Goal: Task Accomplishment & Management: Manage account settings

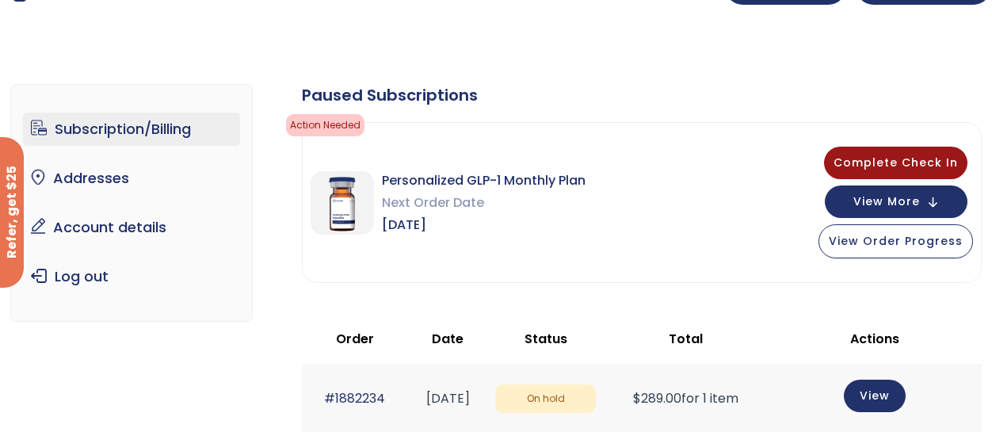
scroll to position [79, 0]
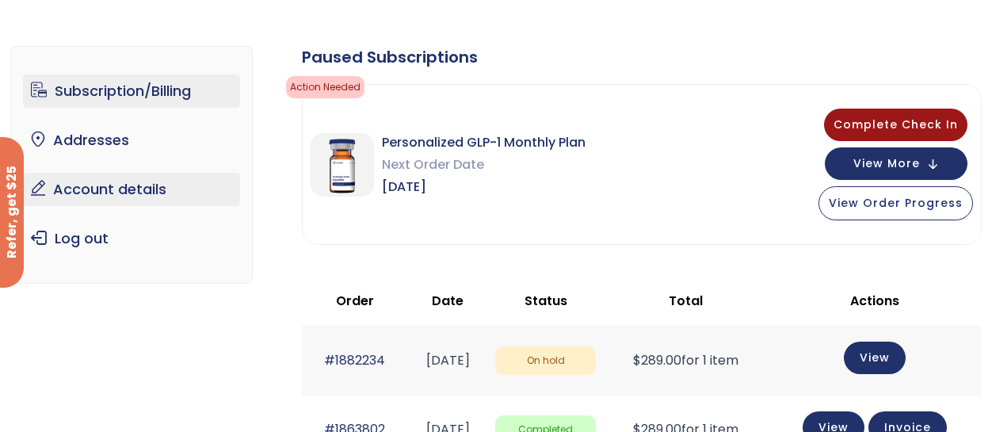
click at [143, 192] on link "Account details" at bounding box center [132, 189] width 218 height 33
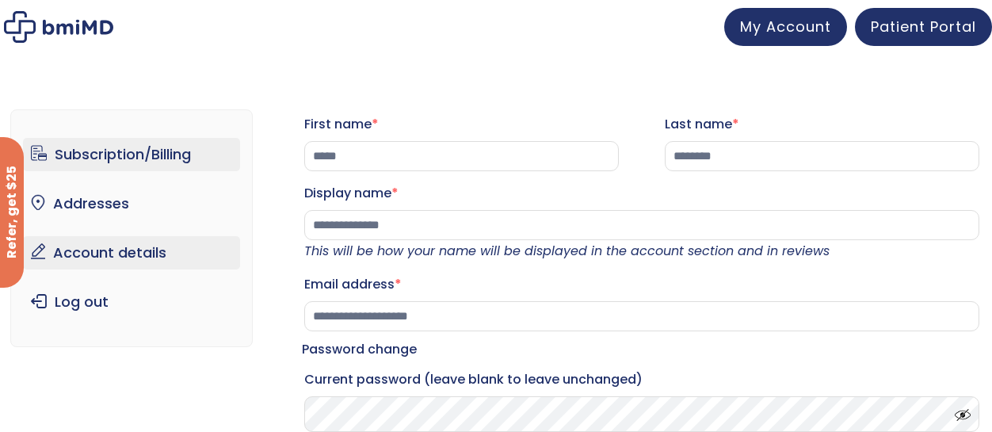
click at [106, 147] on link "Subscription/Billing" at bounding box center [132, 154] width 218 height 33
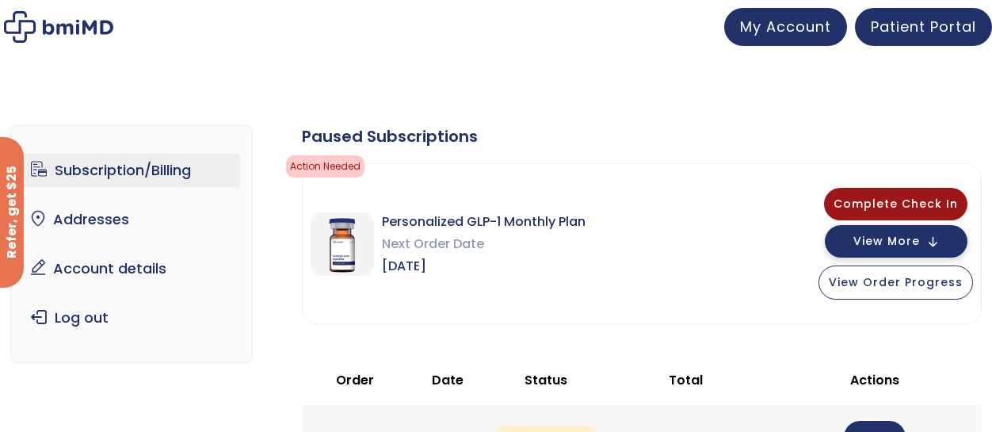
click at [877, 239] on span "View More" at bounding box center [887, 241] width 67 height 10
